Goal: Information Seeking & Learning: Check status

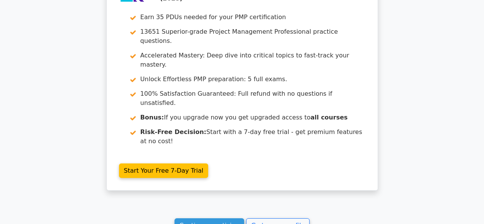
scroll to position [1113, 0]
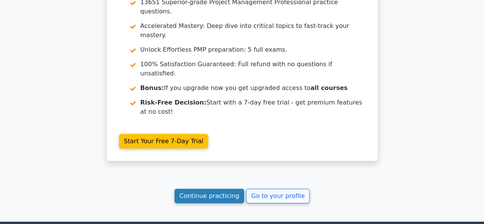
click at [217, 189] on link "Continue practicing" at bounding box center [210, 196] width 70 height 15
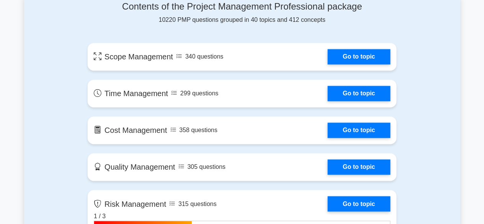
scroll to position [529, 0]
